Goal: Task Accomplishment & Management: Manage account settings

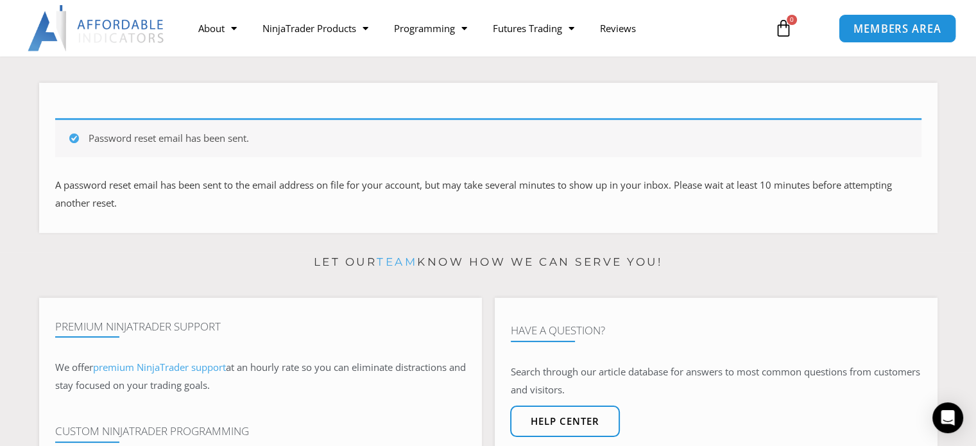
click at [881, 23] on span "MEMBERS AREA" at bounding box center [897, 28] width 88 height 11
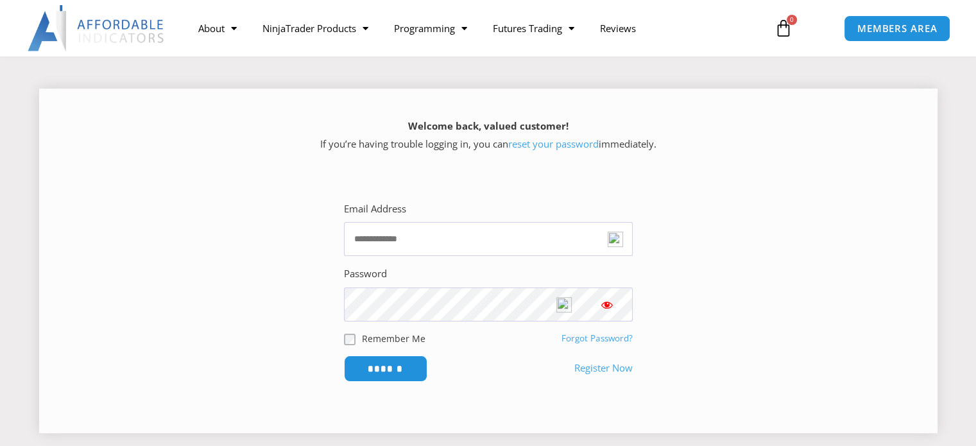
scroll to position [144, 0]
click at [616, 238] on img at bounding box center [615, 238] width 15 height 15
click at [413, 245] on input "Email Address" at bounding box center [488, 238] width 289 height 34
type input "**********"
click at [418, 368] on input "******" at bounding box center [385, 368] width 88 height 28
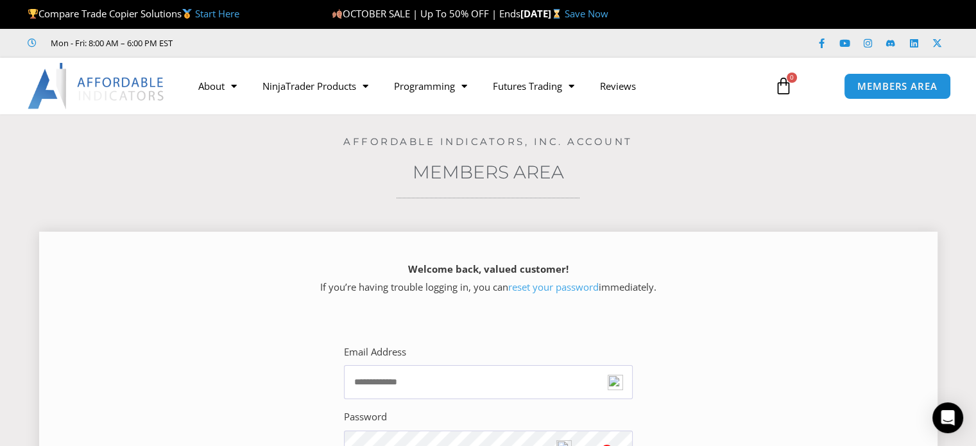
scroll to position [154, 0]
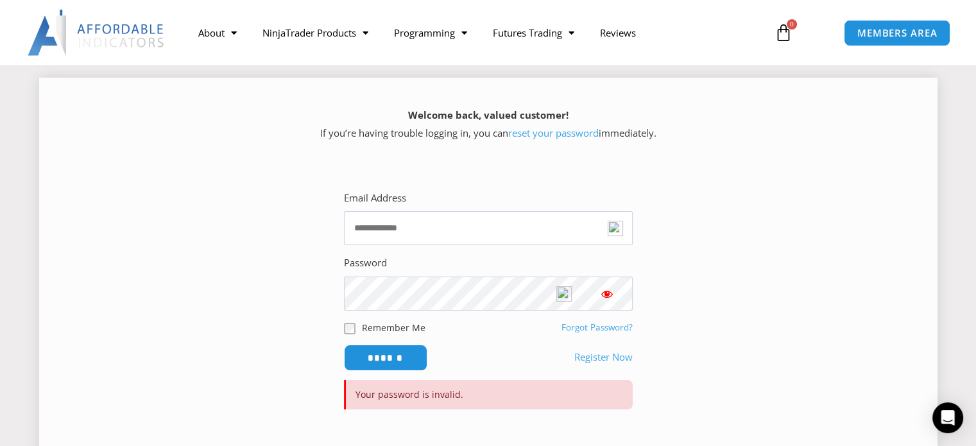
click at [592, 328] on link "Forgot Password?" at bounding box center [597, 328] width 71 height 12
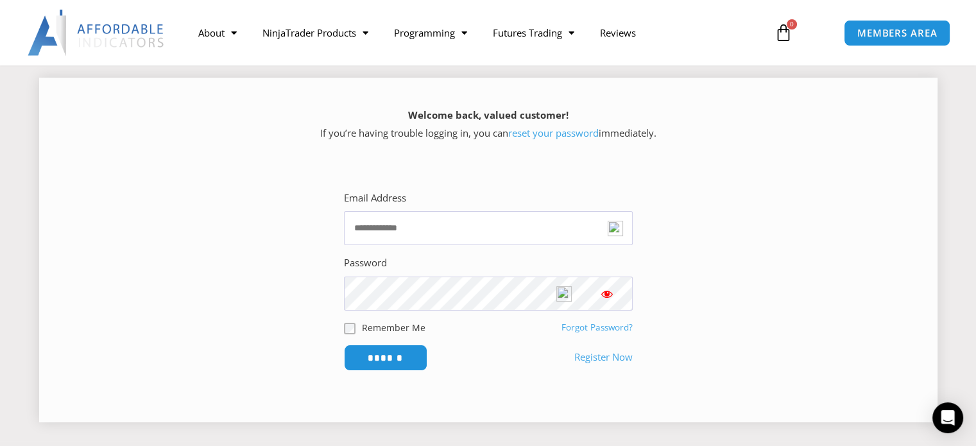
click at [538, 135] on link "reset your password" at bounding box center [553, 132] width 90 height 13
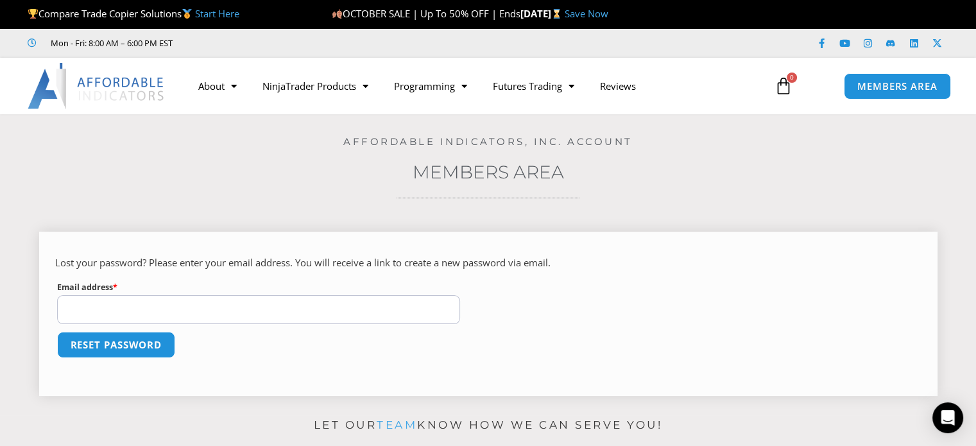
click at [195, 307] on input "Email address * Required" at bounding box center [259, 309] width 404 height 29
type input "**********"
click at [119, 343] on button "Reset password" at bounding box center [116, 345] width 125 height 28
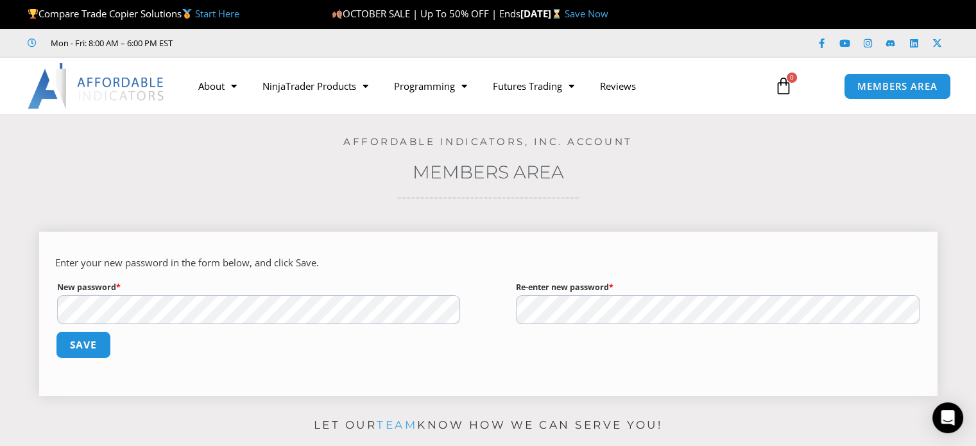
click at [83, 342] on button "Save" at bounding box center [82, 345] width 55 height 28
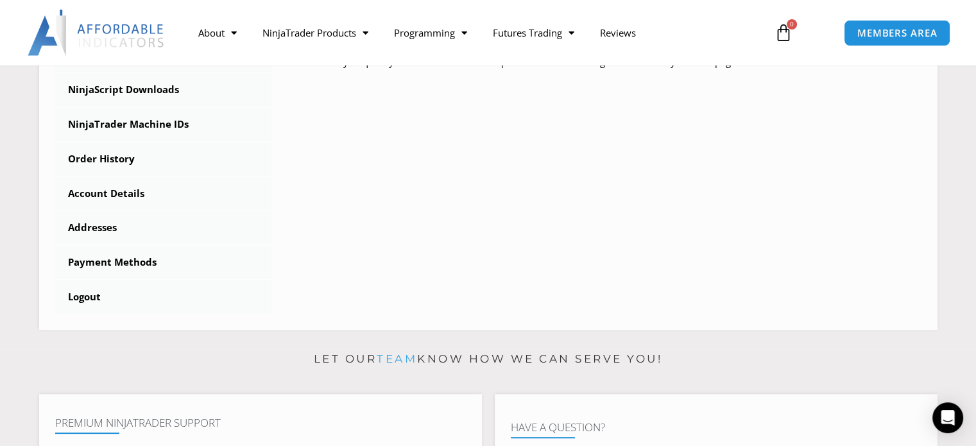
scroll to position [408, 0]
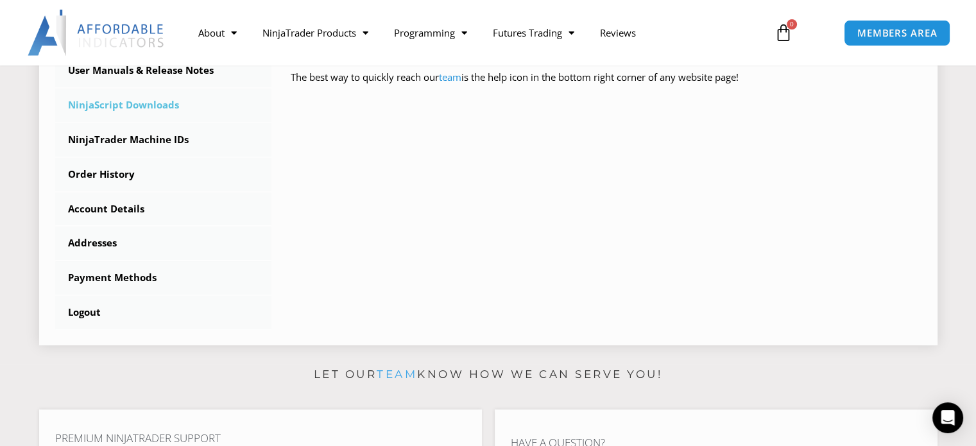
click at [140, 106] on link "NinjaScript Downloads" at bounding box center [163, 105] width 217 height 33
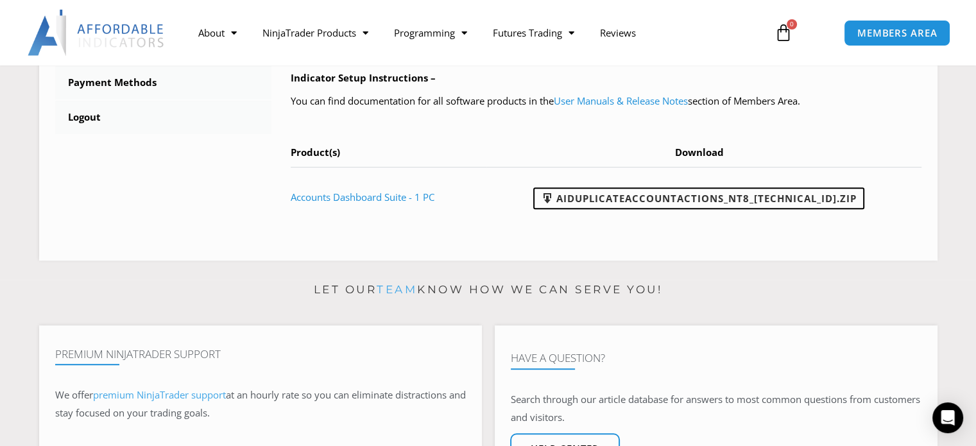
scroll to position [612, 0]
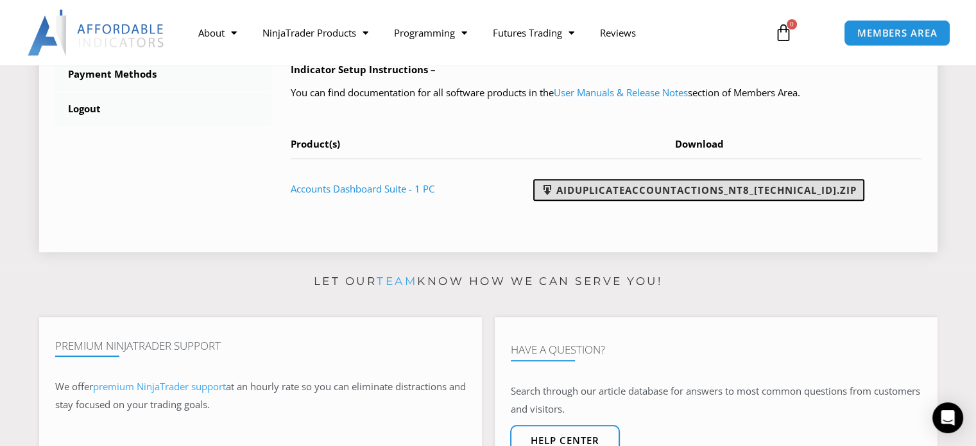
click at [703, 186] on link "AIDuplicateAccountActions_NT8_[TECHNICAL_ID].zip" at bounding box center [698, 190] width 331 height 22
